Goal: Task Accomplishment & Management: Use online tool/utility

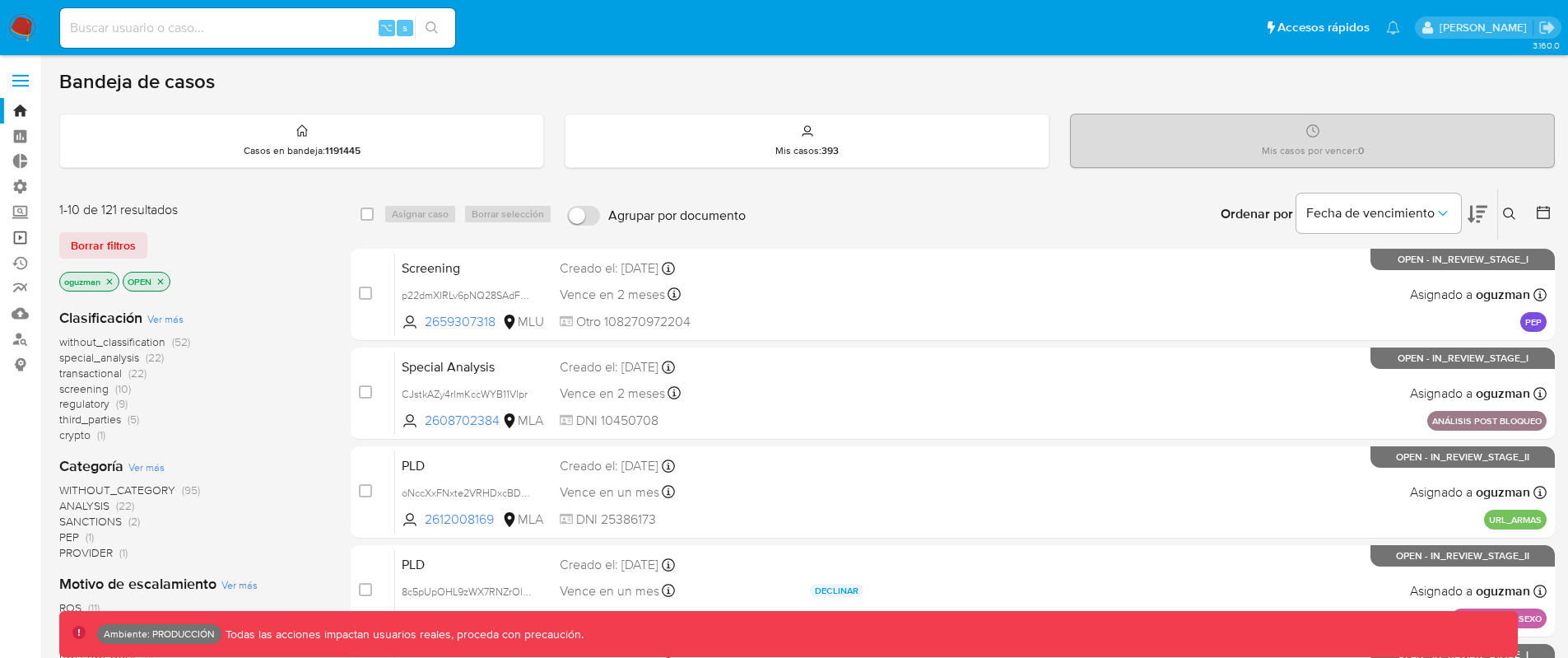
click at [22, 243] on link "Operaciones masivas" at bounding box center [98, 238] width 196 height 25
click at [22, 242] on link "Operaciones masivas" at bounding box center [98, 238] width 196 height 25
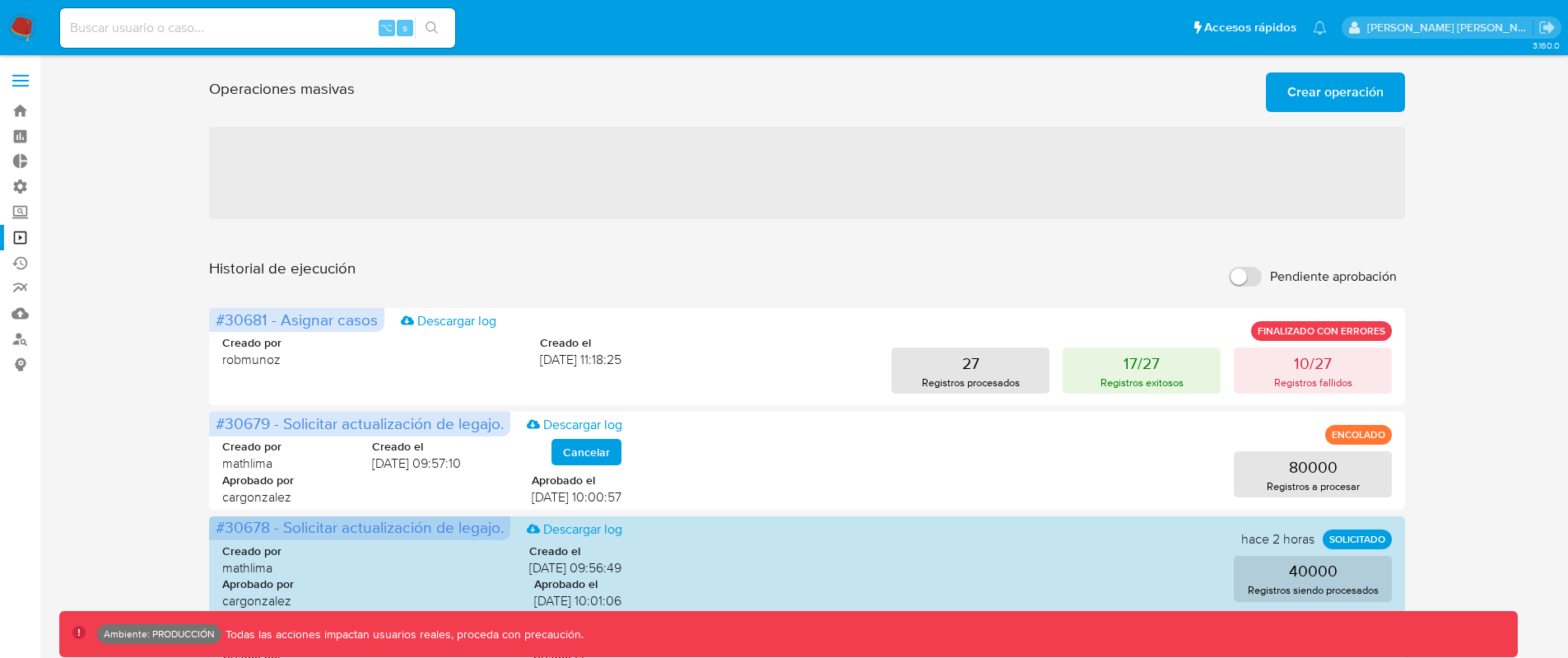
click at [1244, 288] on label "Pendiente aprobación" at bounding box center [1313, 276] width 184 height 36
click at [1244, 286] on input "Pendiente aprobación" at bounding box center [1245, 276] width 33 height 20
checkbox input "true"
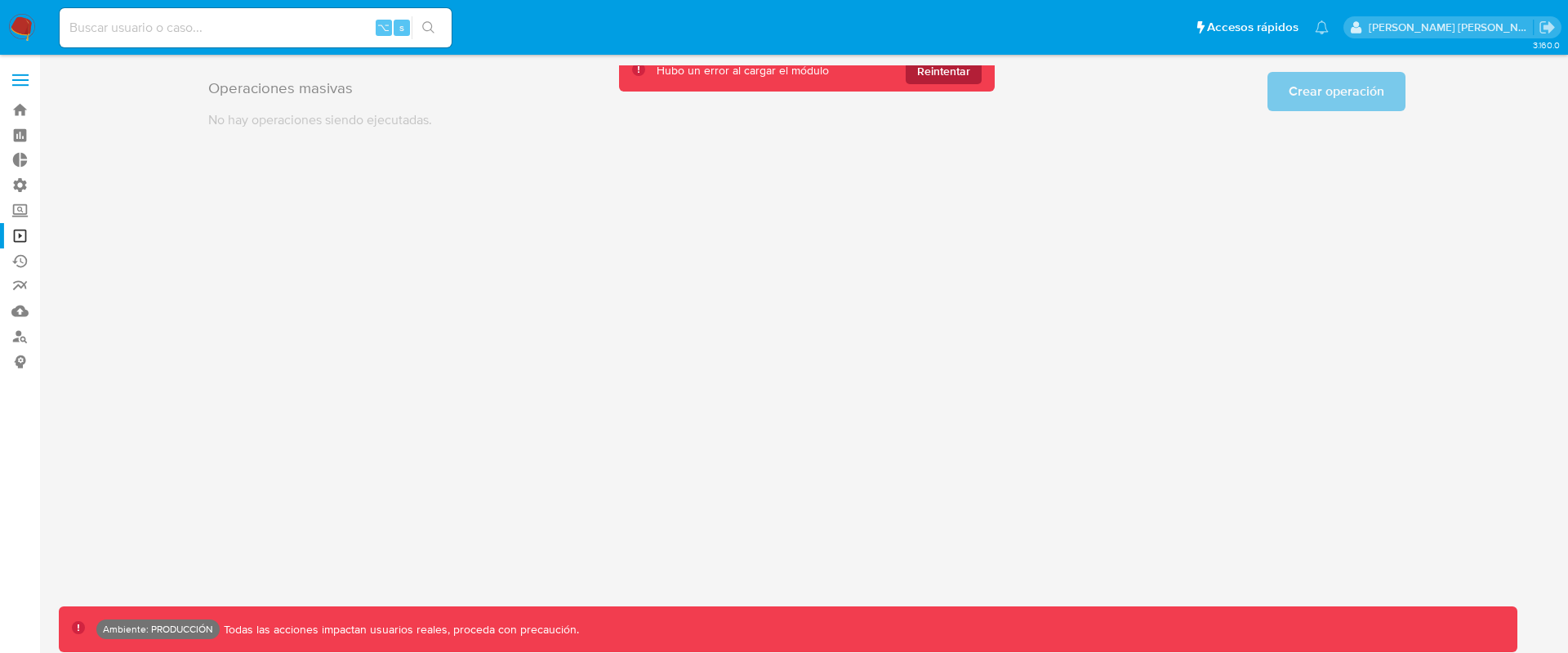
click at [920, 72] on span "Reintentar" at bounding box center [943, 71] width 53 height 26
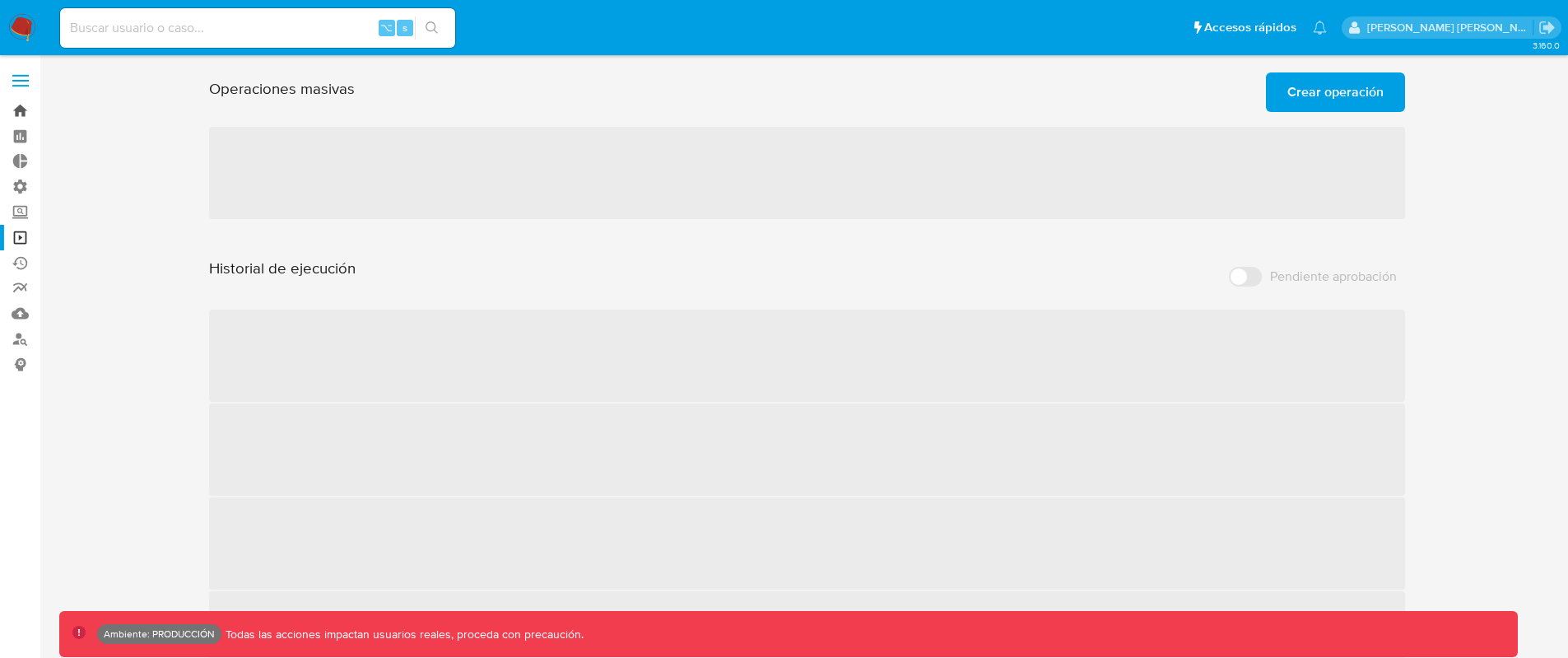
click at [24, 120] on link "Bandeja" at bounding box center [98, 111] width 196 height 25
